Goal: Task Accomplishment & Management: Manage account settings

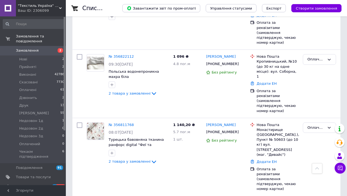
scroll to position [283, 0]
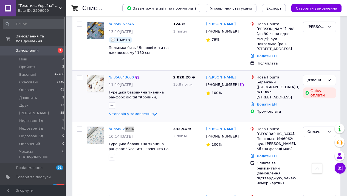
drag, startPoint x: 118, startPoint y: 97, endPoint x: 125, endPoint y: 87, distance: 12.9
click at [118, 127] on link "№ 356829994" at bounding box center [121, 129] width 25 height 4
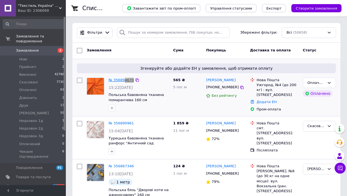
click at [117, 78] on link "№ 356894670" at bounding box center [121, 80] width 25 height 4
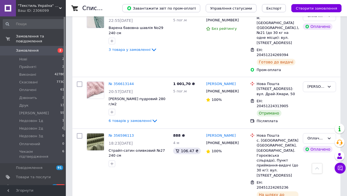
drag, startPoint x: 116, startPoint y: 98, endPoint x: 136, endPoint y: 84, distance: 24.5
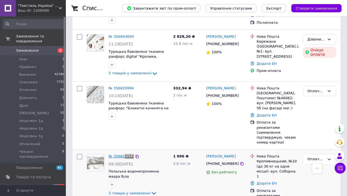
click at [110, 155] on link "№ 356822112" at bounding box center [121, 157] width 25 height 4
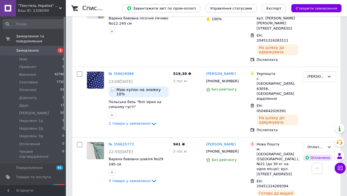
drag, startPoint x: 117, startPoint y: 98, endPoint x: 163, endPoint y: 74, distance: 51.7
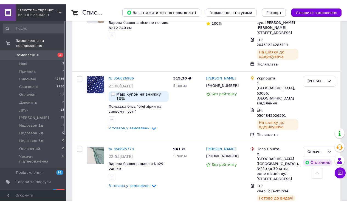
scroll to position [226, 0]
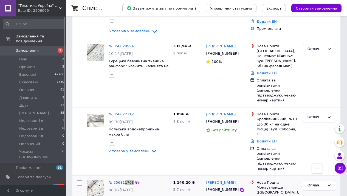
click at [118, 181] on link "№ 356811768" at bounding box center [121, 183] width 25 height 4
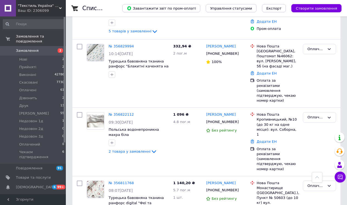
scroll to position [0, 0]
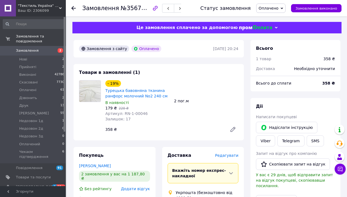
click at [226, 153] on span "Редагувати" at bounding box center [226, 155] width 23 height 4
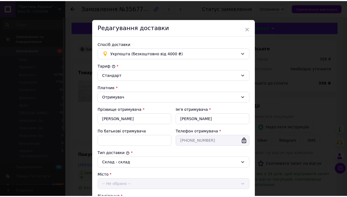
scroll to position [101, 0]
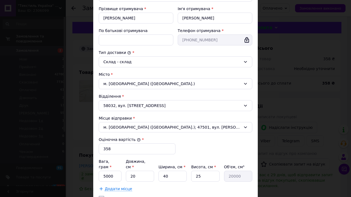
click at [120, 159] on div "Вага, грам * 5000 Довжина, см * 20 Ширина, см * 40 Висота, см * 25 Об'єм, см³ 2…" at bounding box center [175, 170] width 153 height 23
click at [118, 171] on input "5000" at bounding box center [110, 176] width 23 height 11
type input "600"
type input "2"
type input "2000"
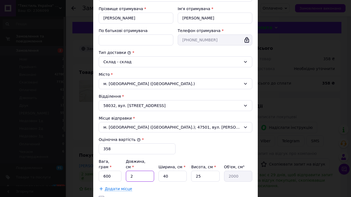
type input "28"
type input "28000"
type input "28"
type input "2"
type input "1400"
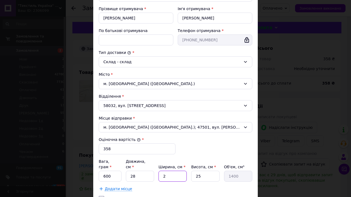
type input "20"
type input "14000"
type input "20"
type input "3"
type input "1680"
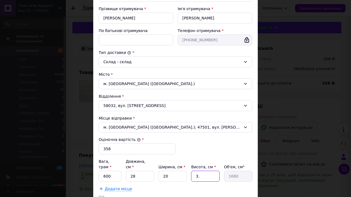
type input "3.8"
type input "2128"
type input "3.8"
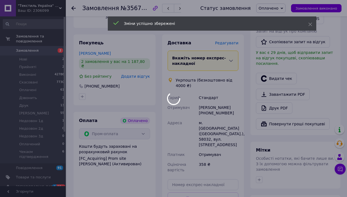
scroll to position [154, 0]
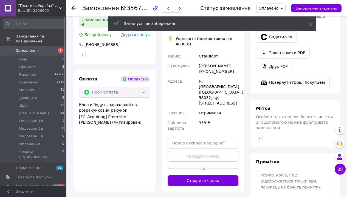
click at [224, 175] on button "Створити ярлик" at bounding box center [202, 180] width 71 height 11
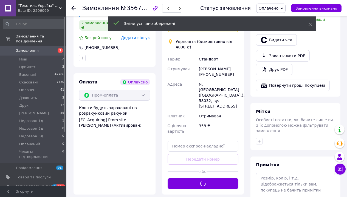
scroll to position [142, 0]
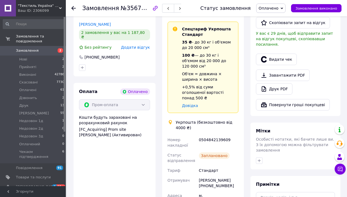
click at [209, 135] on div "0504842139609" at bounding box center [219, 142] width 42 height 15
copy div "0504842139609"
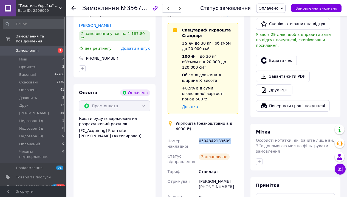
scroll to position [0, 0]
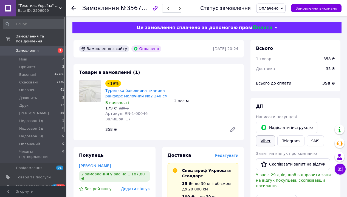
click at [275, 136] on link "Viber" at bounding box center [265, 141] width 19 height 11
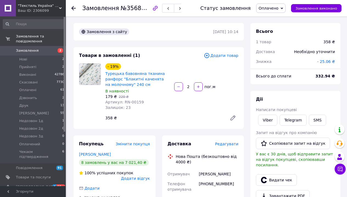
click at [235, 142] on span "Редагувати" at bounding box center [226, 144] width 23 height 4
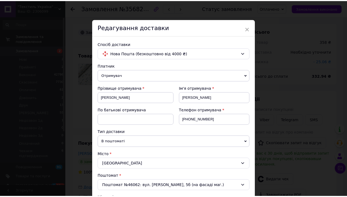
scroll to position [176, 0]
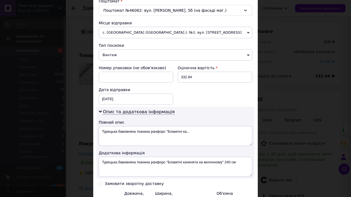
type input "0.6"
type input "2"
type input "0.5"
type input "20"
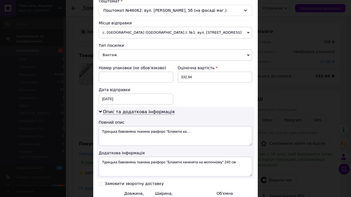
type input "5"
type input "2"
type input "0.5"
type input "28"
type input "7"
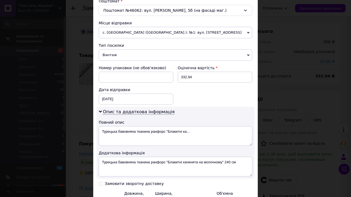
type input "28"
type input "2"
type input "0.35"
type input "20"
type input "3.5"
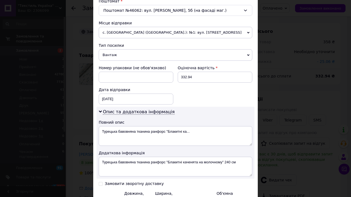
type input "20"
type input "3"
type input "0.42"
type input "3.8"
type input "0.53"
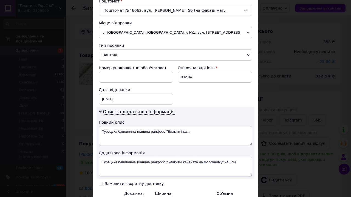
type input "3.8"
click at [233, 161] on div "Спосіб доставки Нова Пошта (безкоштовно від 4000 ₴) Платник Отримувач Відправни…" at bounding box center [175, 44] width 164 height 369
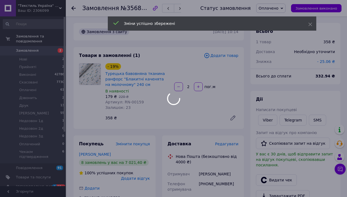
scroll to position [138, 0]
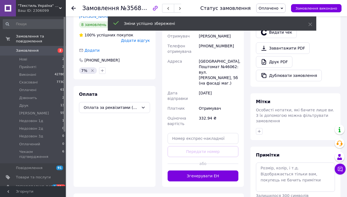
drag, startPoint x: 204, startPoint y: 105, endPoint x: 214, endPoint y: 114, distance: 13.2
click at [204, 171] on button "Згенерувати ЕН" at bounding box center [202, 176] width 71 height 11
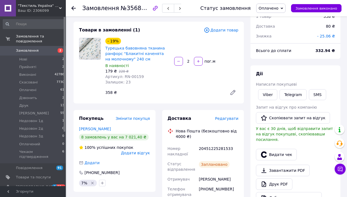
click at [215, 144] on div "20451225281533" at bounding box center [219, 151] width 42 height 15
copy div "20451225281533"
click at [267, 89] on link "Viber" at bounding box center [267, 94] width 19 height 11
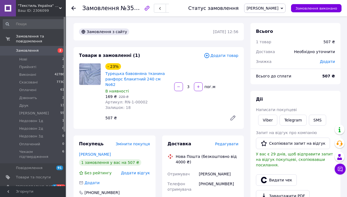
click at [227, 142] on span "Редагувати" at bounding box center [226, 144] width 23 height 4
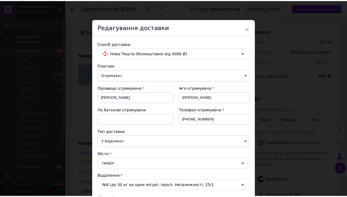
scroll to position [212, 0]
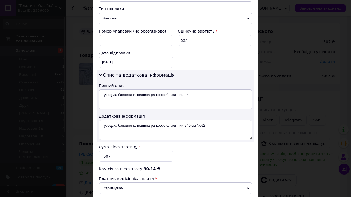
type input "0.9"
type input "2"
type input "0.5"
type input "28"
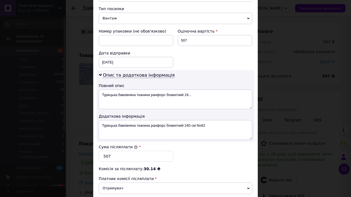
type input "7"
type input "28"
type input "2"
type input "0.35"
type input "20"
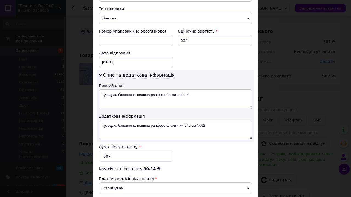
type input "3.5"
type input "20"
type input "4"
type input "0.56"
type input "4.4"
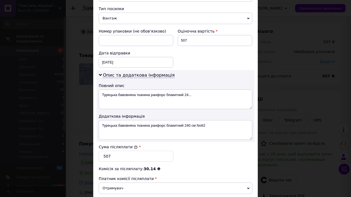
type input "0.62"
type input "4.4"
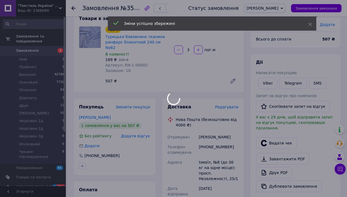
scroll to position [78, 0]
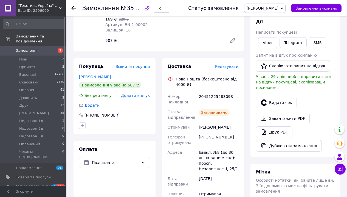
click at [220, 92] on div "20451225283093" at bounding box center [219, 99] width 42 height 15
copy div "20451225283093"
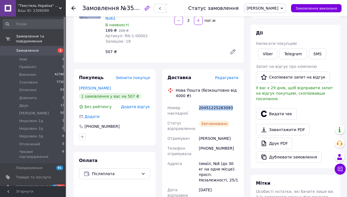
scroll to position [7, 0]
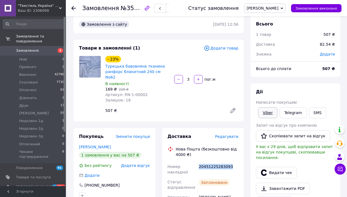
click at [262, 107] on link "Viber" at bounding box center [267, 112] width 19 height 11
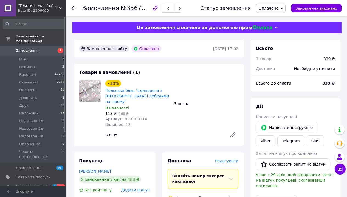
click at [233, 158] on div "Редагувати" at bounding box center [226, 160] width 23 height 5
click at [233, 159] on span "Редагувати" at bounding box center [226, 161] width 23 height 4
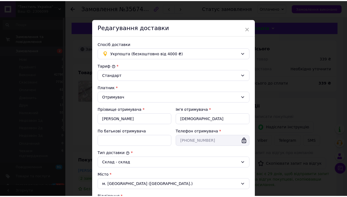
scroll to position [101, 0]
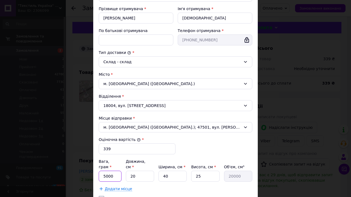
click at [111, 171] on input "5000" at bounding box center [110, 176] width 23 height 11
type input "600"
type input "2"
type input "2000"
type input "28"
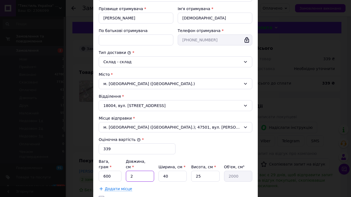
type input "28000"
type input "28"
type input "2"
type input "1400"
type input "20"
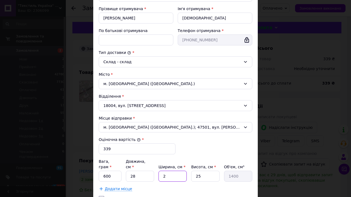
type input "14000"
type input "20"
type input "3"
type input "1680"
type input "3.5"
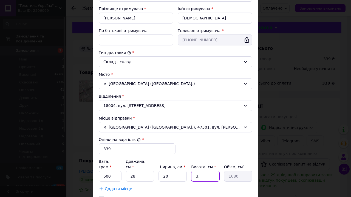
type input "1960"
type input "3.5"
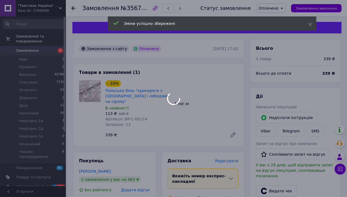
scroll to position [154, 0]
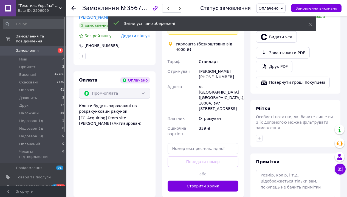
drag, startPoint x: 210, startPoint y: 112, endPoint x: 214, endPoint y: 112, distance: 3.6
click at [210, 181] on button "Створити ярлик" at bounding box center [202, 186] width 71 height 11
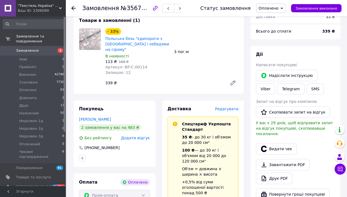
copy div "0504842140135"
click at [275, 84] on link "Viber" at bounding box center [265, 89] width 19 height 11
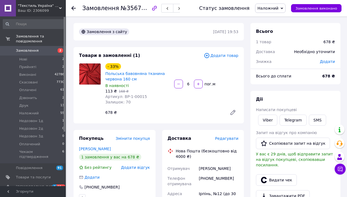
click at [230, 136] on span "Редагувати" at bounding box center [226, 138] width 23 height 4
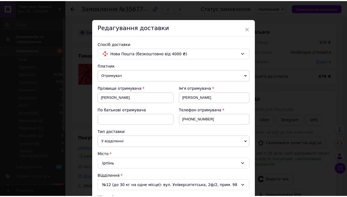
scroll to position [163, 0]
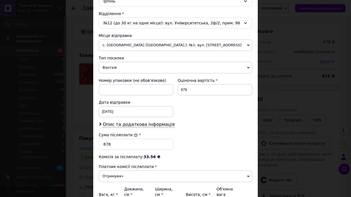
type input "2"
type input "0.1"
type input "28"
type input "0.49"
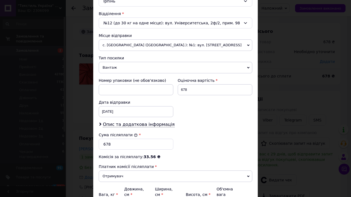
type input "28"
type input "2"
type input "0.1"
type input "20"
type input "0.49"
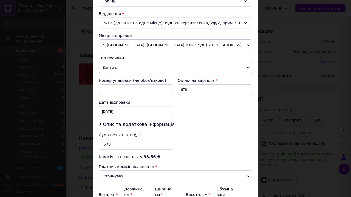
type input "6"
type input "0.84"
type input "6.5"
type input "0.91"
type input "6.5"
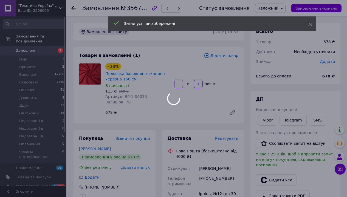
scroll to position [139, 0]
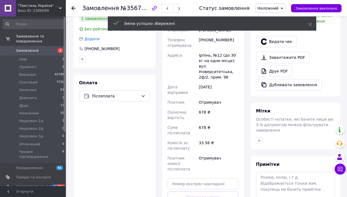
scroll to position [93, 0]
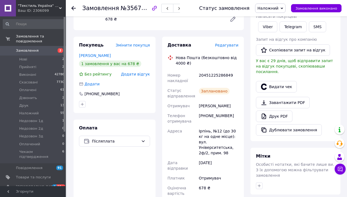
click at [214, 70] on div "20451225286849" at bounding box center [219, 77] width 42 height 15
copy div "20451225286849"
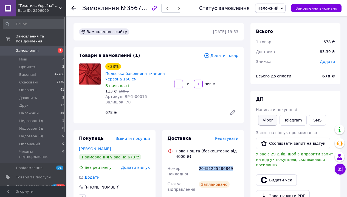
click at [268, 115] on link "Viber" at bounding box center [267, 120] width 19 height 11
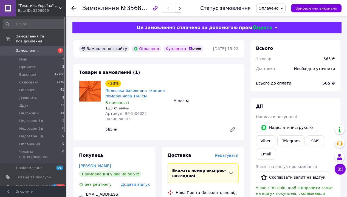
click at [232, 153] on span "Редагувати" at bounding box center [226, 155] width 23 height 4
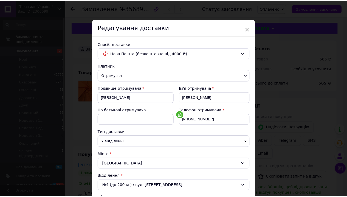
scroll to position [118, 0]
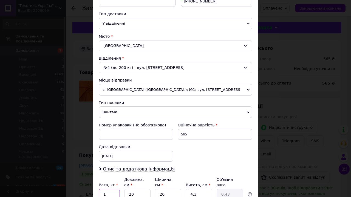
drag, startPoint x: 114, startPoint y: 142, endPoint x: 148, endPoint y: 144, distance: 34.1
click at [114, 189] on input "1" at bounding box center [109, 194] width 21 height 11
click at [143, 189] on input "20" at bounding box center [137, 194] width 26 height 11
type input "2"
type input "0.1"
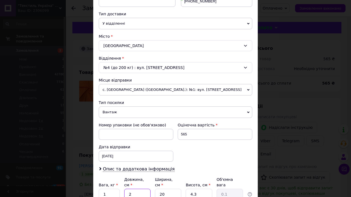
type input "28"
type input "0.6"
type input "28"
type input "4"
type input "0.56"
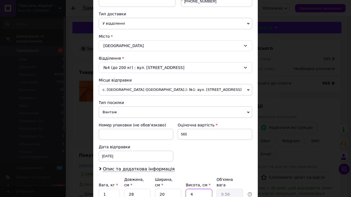
type input "4"
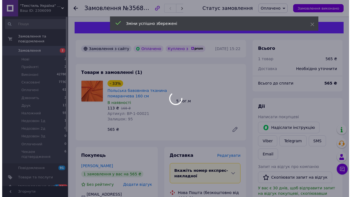
scroll to position [1, 0]
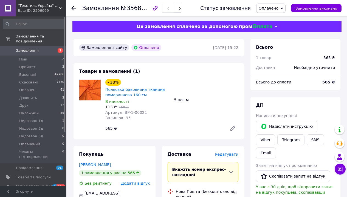
click at [234, 152] on span "Редагувати" at bounding box center [226, 154] width 23 height 4
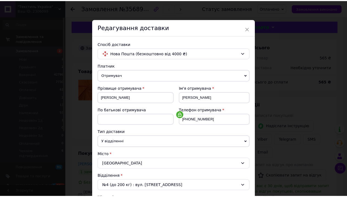
scroll to position [118, 0]
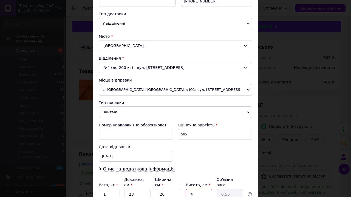
click at [196, 189] on input "4" at bounding box center [198, 194] width 26 height 11
type input "5"
type input "0.7"
type input "5"
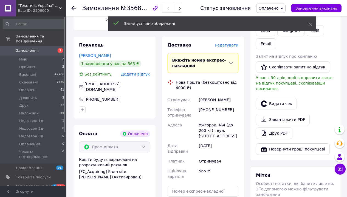
scroll to position [69, 0]
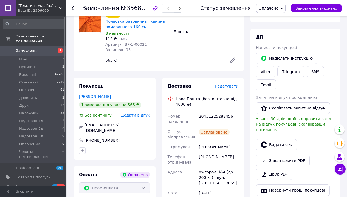
click at [220, 112] on div "20451225288456" at bounding box center [219, 119] width 42 height 15
copy div "20451225288456"
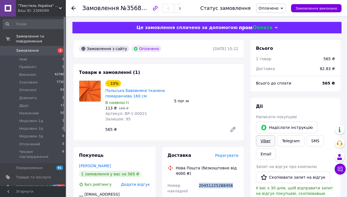
click at [275, 136] on link "Viber" at bounding box center [265, 141] width 19 height 11
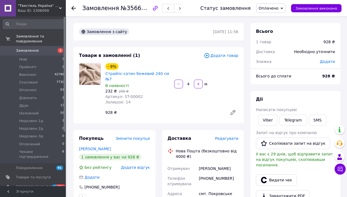
click at [229, 136] on span "Редагувати" at bounding box center [226, 138] width 23 height 4
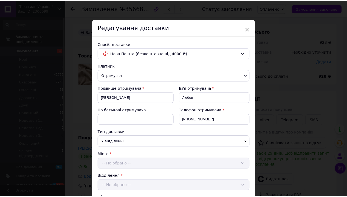
scroll to position [126, 0]
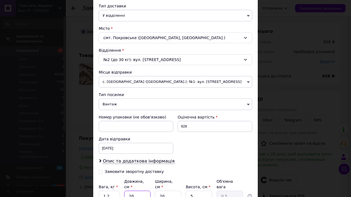
click at [132, 191] on input "20" at bounding box center [137, 196] width 26 height 11
type input "3"
type input "0.1"
type input "30"
type input "0.75"
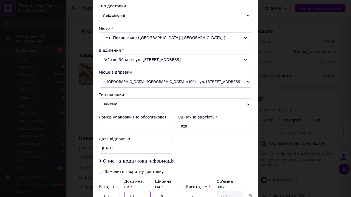
type input "30"
type input "2"
type input "0.1"
type input "28"
type input "1.05"
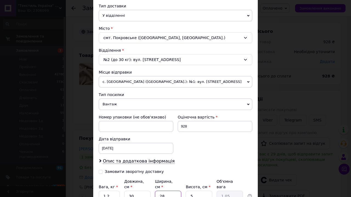
type input "28"
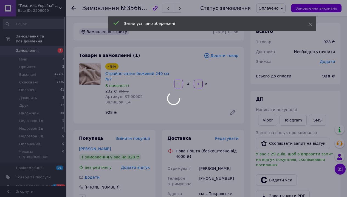
scroll to position [98, 0]
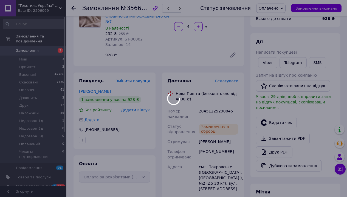
scroll to position [16, 0]
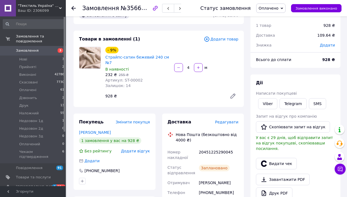
click at [209, 147] on div "20451225290045" at bounding box center [219, 154] width 42 height 15
copy div "20451225290045"
click at [261, 98] on link "Viber" at bounding box center [267, 103] width 19 height 11
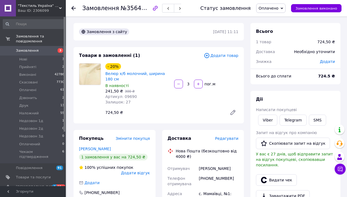
click at [231, 136] on span "Редагувати" at bounding box center [226, 138] width 23 height 4
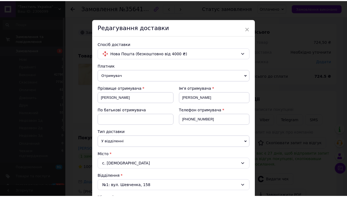
scroll to position [126, 0]
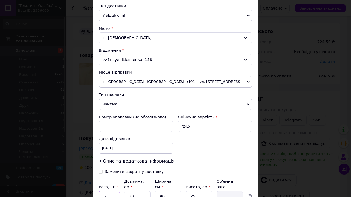
drag, startPoint x: 103, startPoint y: 143, endPoint x: 97, endPoint y: 142, distance: 6.8
click at [97, 142] on div "Спосіб доставки Нова Пошта (безкоштовно від 4000 ₴) Платник Отримувач Відправни…" at bounding box center [175, 64] width 164 height 308
type input "1.4"
type input "3"
type input "0.75"
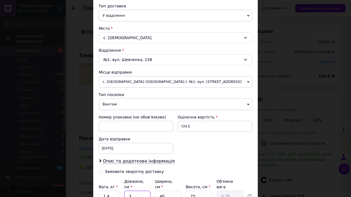
type input "35"
type input "8.75"
type input "35"
type input "2"
type input "0.44"
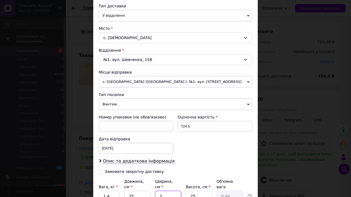
type input "28"
type input "6.13"
type input "28"
type input "1"
type input "0.25"
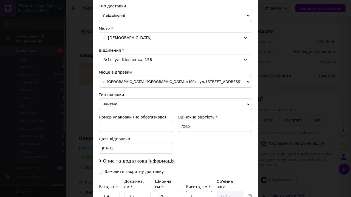
type input "16"
type input "3.92"
type input "16"
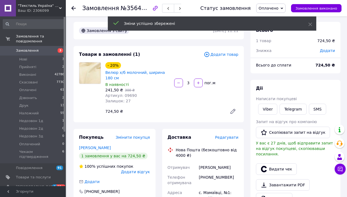
scroll to position [52, 0]
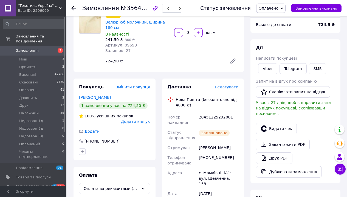
click at [214, 112] on div "20451225292081" at bounding box center [219, 119] width 42 height 15
copy div "20451225292081"
click at [268, 63] on link "Viber" at bounding box center [267, 68] width 19 height 11
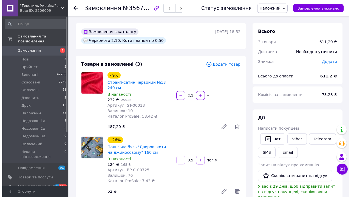
scroll to position [120, 0]
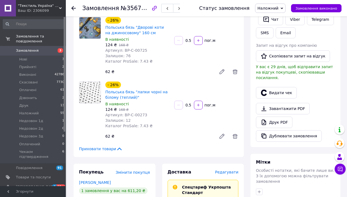
click at [233, 170] on span "Редагувати" at bounding box center [226, 172] width 23 height 4
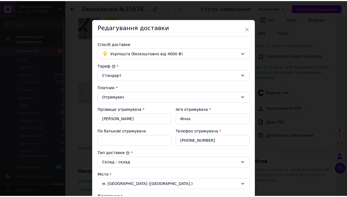
scroll to position [142, 0]
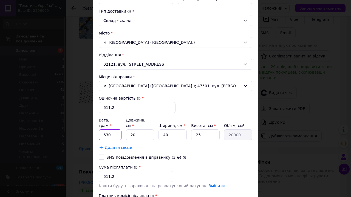
click at [116, 130] on input "630" at bounding box center [110, 135] width 23 height 11
type input "850"
type input "2"
type input "2000"
type input "28"
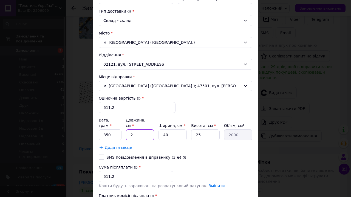
type input "28000"
type input "28"
type input "2"
type input "1400"
type input "20"
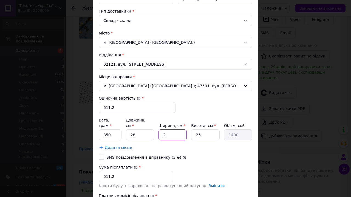
type input "14000"
type input "20"
type input "5"
type input "2800"
type input "5"
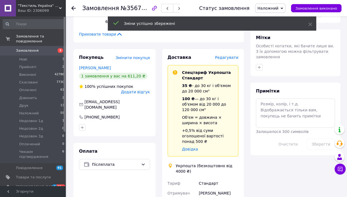
scroll to position [241, 0]
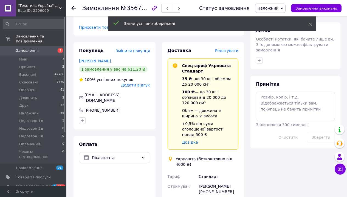
drag, startPoint x: 208, startPoint y: 185, endPoint x: 226, endPoint y: 160, distance: 30.6
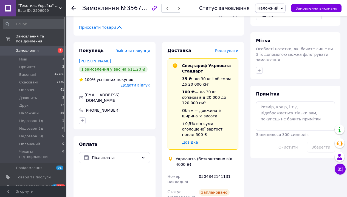
click at [213, 172] on div "0504842141131" at bounding box center [219, 179] width 42 height 15
copy div "0504842141131"
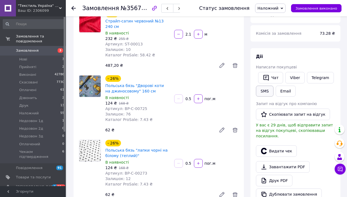
scroll to position [0, 0]
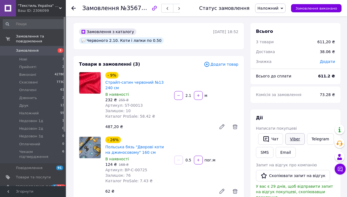
click at [293, 133] on link "Viber" at bounding box center [294, 139] width 19 height 12
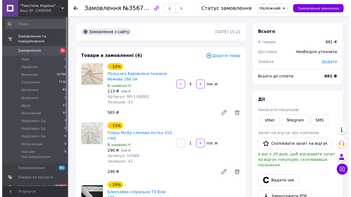
scroll to position [160, 0]
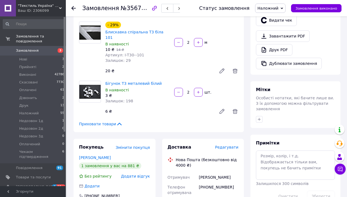
click at [235, 145] on span "Редагувати" at bounding box center [226, 147] width 23 height 4
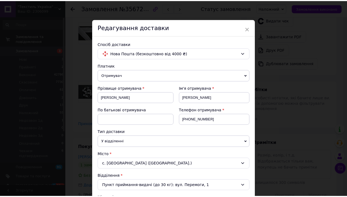
scroll to position [212, 0]
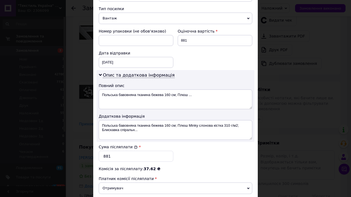
type input "1.7"
type input "3"
type input "0.75"
type input "35"
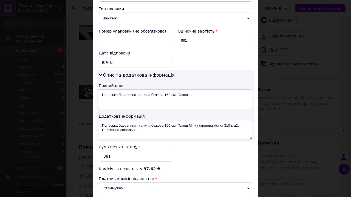
type input "8.75"
type input "35"
type input "2"
type input "0.44"
type input "28"
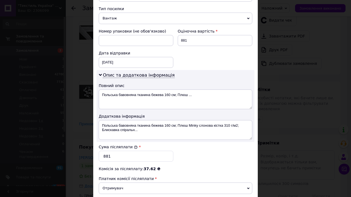
type input "6.13"
type input "28"
type input "7"
type input "1.72"
type input "7"
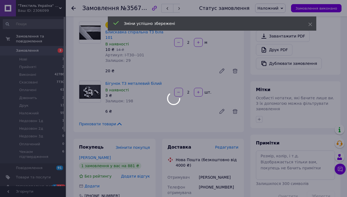
scroll to position [263, 0]
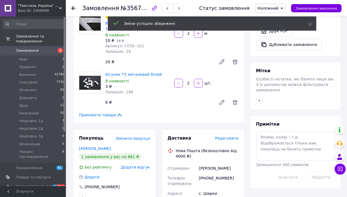
scroll to position [107, 0]
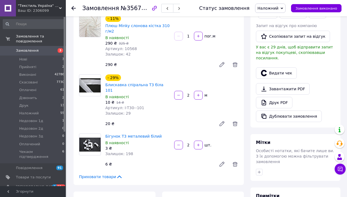
copy div "20451225296285"
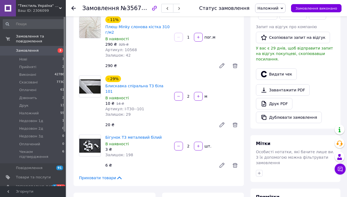
scroll to position [0, 0]
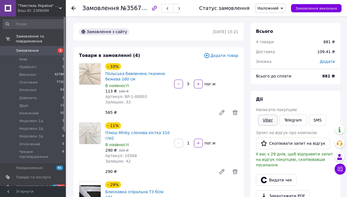
click at [264, 115] on link "Viber" at bounding box center [267, 120] width 19 height 11
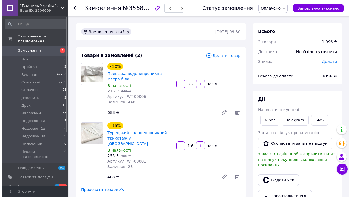
scroll to position [122, 0]
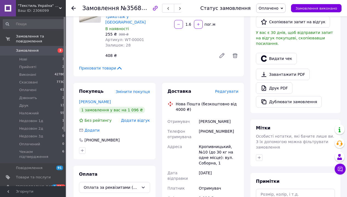
click at [232, 89] on span "Редагувати" at bounding box center [226, 91] width 23 height 4
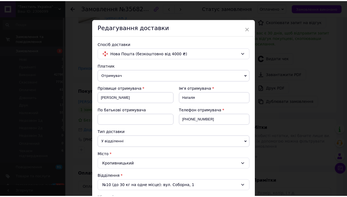
scroll to position [176, 0]
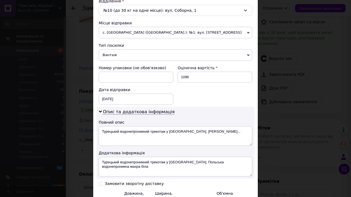
type input "1.7"
type input "4"
type input "1"
type input "40"
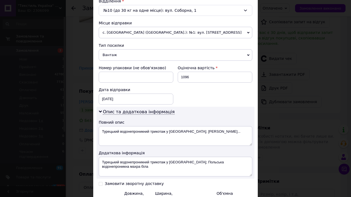
type input "10"
type input "40"
type input "2"
type input "0.5"
type input "28"
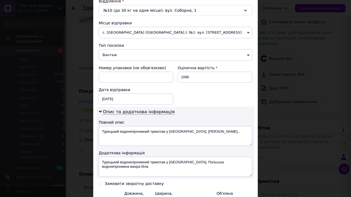
type input "7"
type input "28"
type input "1"
type input "0.28"
type input "12"
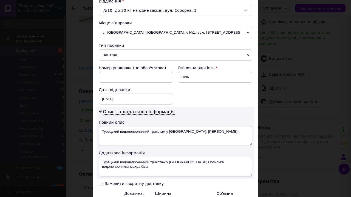
type input "3.36"
type input "12"
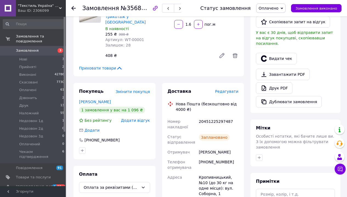
click at [214, 117] on div "20451225297487" at bounding box center [219, 124] width 42 height 15
copy div "20451225297487"
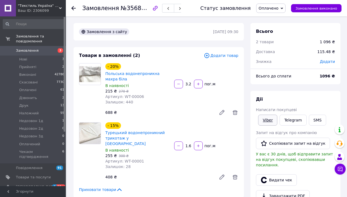
click at [269, 115] on link "Viber" at bounding box center [267, 120] width 19 height 11
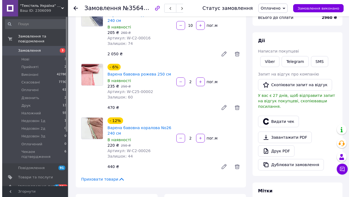
scroll to position [109, 0]
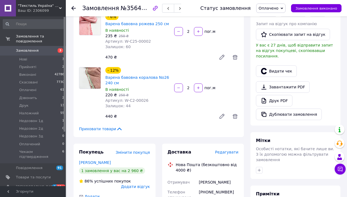
click at [230, 150] on div "Редагувати" at bounding box center [226, 152] width 23 height 5
click at [234, 150] on span "Редагувати" at bounding box center [226, 152] width 23 height 4
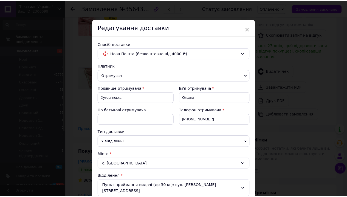
scroll to position [176, 0]
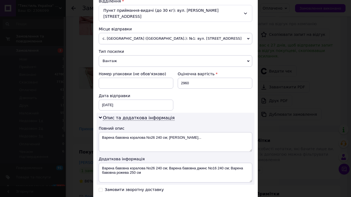
type input "4.2"
type input "4"
type input "1"
type input "40"
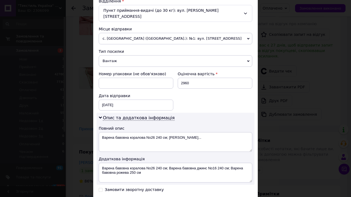
type input "10"
type input "40"
type input "2"
type input "0.5"
type input "28"
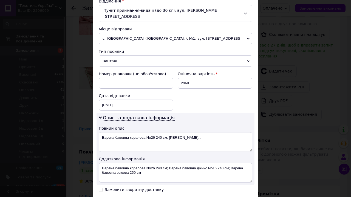
type input "7"
type input "28"
type input "1"
type input "0.28"
type input "14"
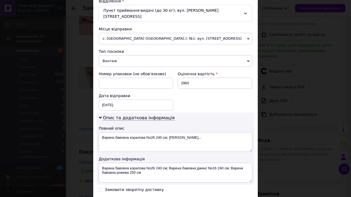
type input "3.92"
type input "14"
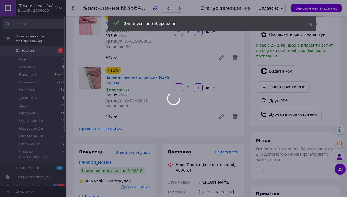
scroll to position [217, 0]
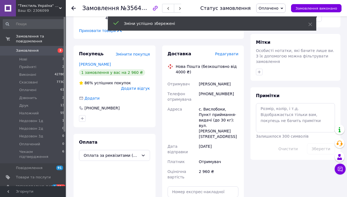
scroll to position [153, 0]
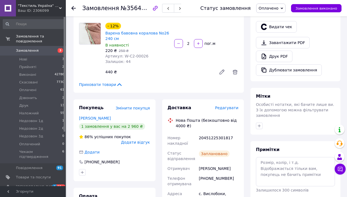
click at [210, 133] on div "20451225301817" at bounding box center [219, 140] width 42 height 15
copy div "20451225301817"
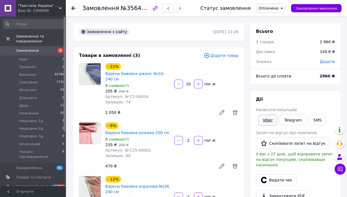
click at [268, 115] on link "Viber" at bounding box center [267, 120] width 19 height 11
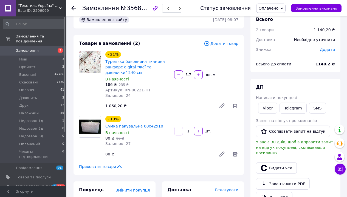
scroll to position [22, 0]
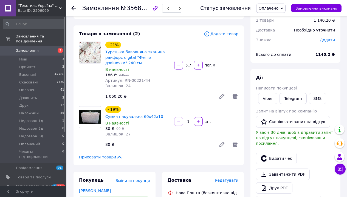
click at [229, 178] on div "Редагувати" at bounding box center [226, 180] width 23 height 5
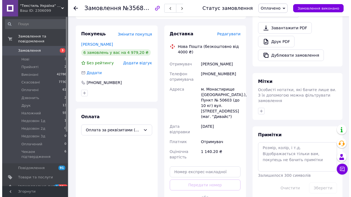
scroll to position [60, 0]
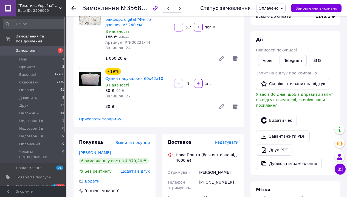
click at [230, 140] on span "Редагувати" at bounding box center [226, 142] width 23 height 4
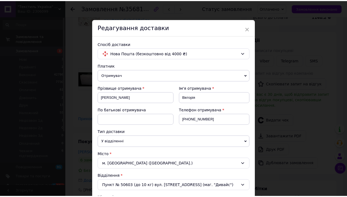
scroll to position [176, 0]
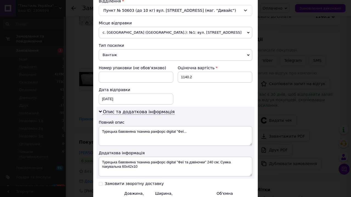
type input "2"
type input "5"
type input "1.25"
type input "55"
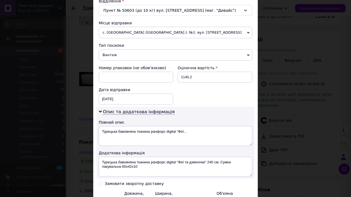
type input "13.75"
type input "55"
type input "4"
type input "1.38"
type input "43"
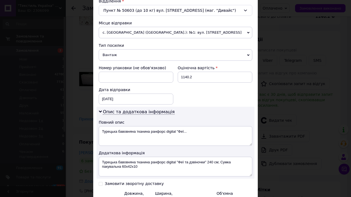
type input "14.78"
type input "43"
type input "6"
type input "3.55"
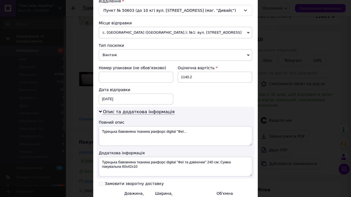
type input "6"
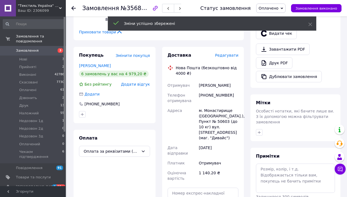
scroll to position [110, 0]
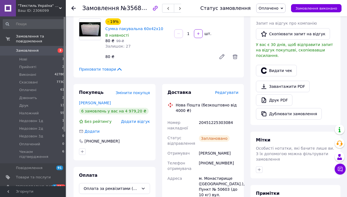
click at [213, 118] on div "20451225303084" at bounding box center [219, 125] width 42 height 15
copy div "20451225303084"
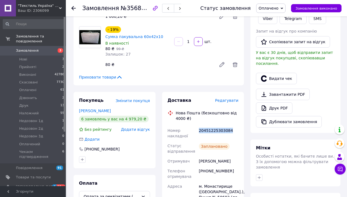
scroll to position [0, 0]
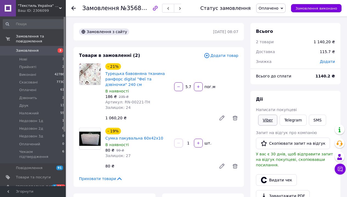
click at [263, 115] on link "Viber" at bounding box center [267, 120] width 19 height 11
